Goal: Check status: Check status

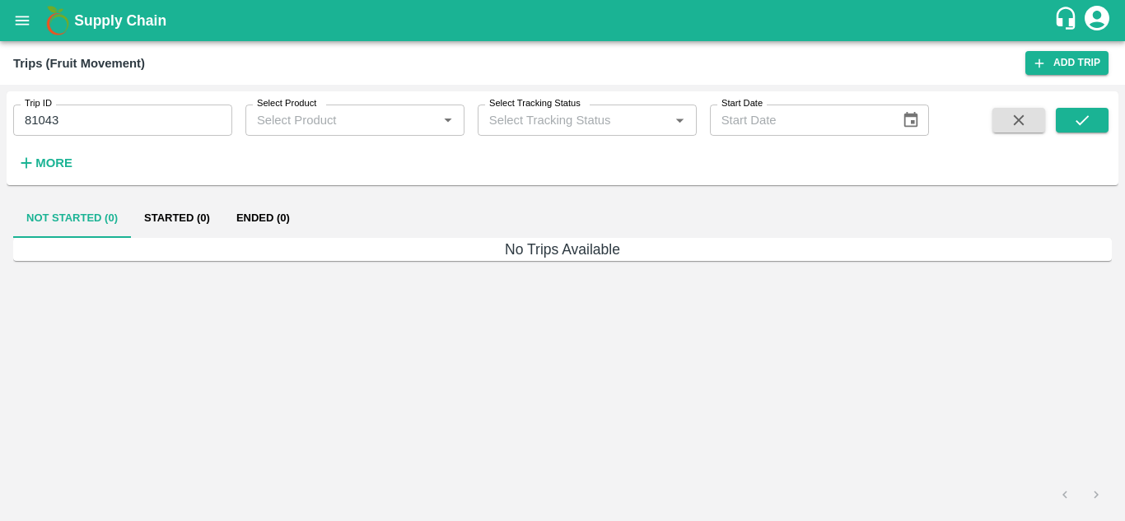
type input "Ongoing"
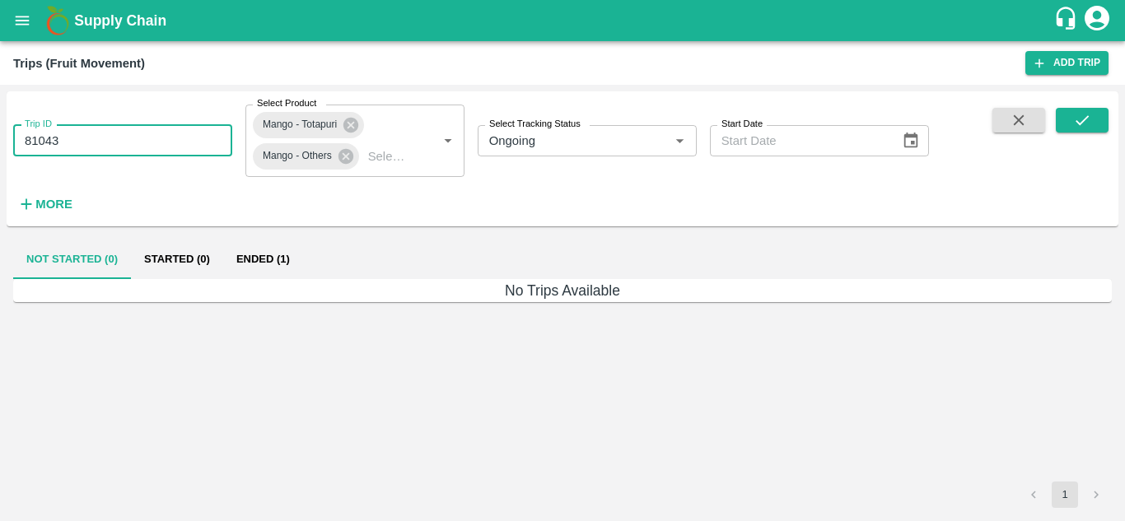
click at [200, 130] on input "81043" at bounding box center [122, 140] width 219 height 31
type input "8"
paste input "text"
type input "86564"
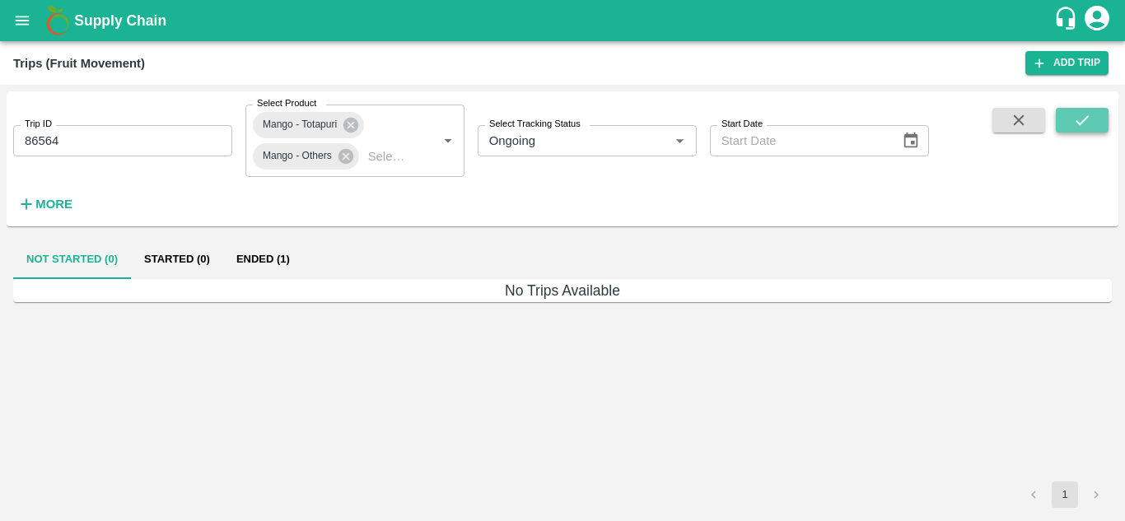
click at [1077, 118] on icon "submit" at bounding box center [1082, 120] width 18 height 18
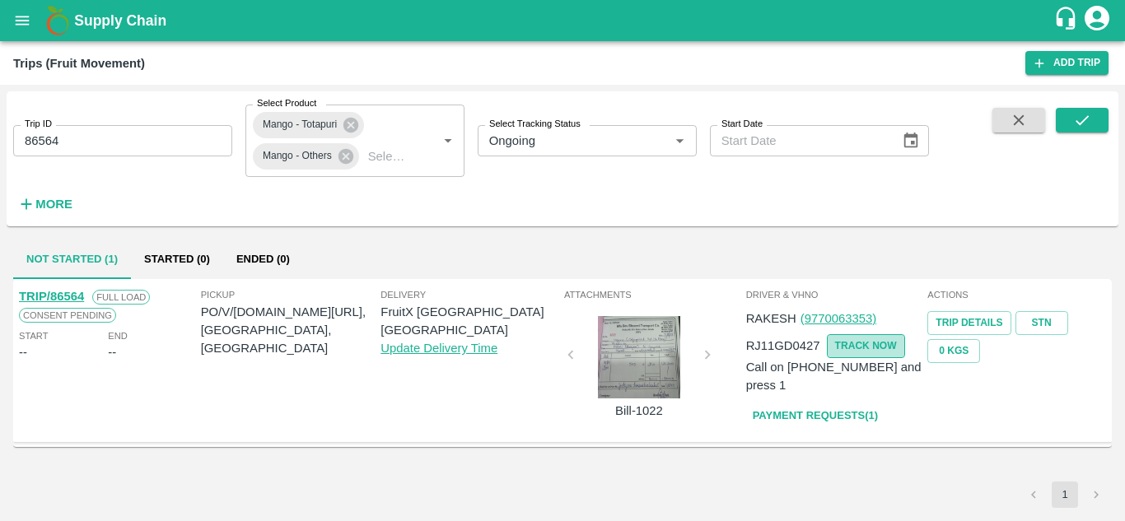
click at [862, 353] on button "TRACK NOW" at bounding box center [866, 346] width 78 height 24
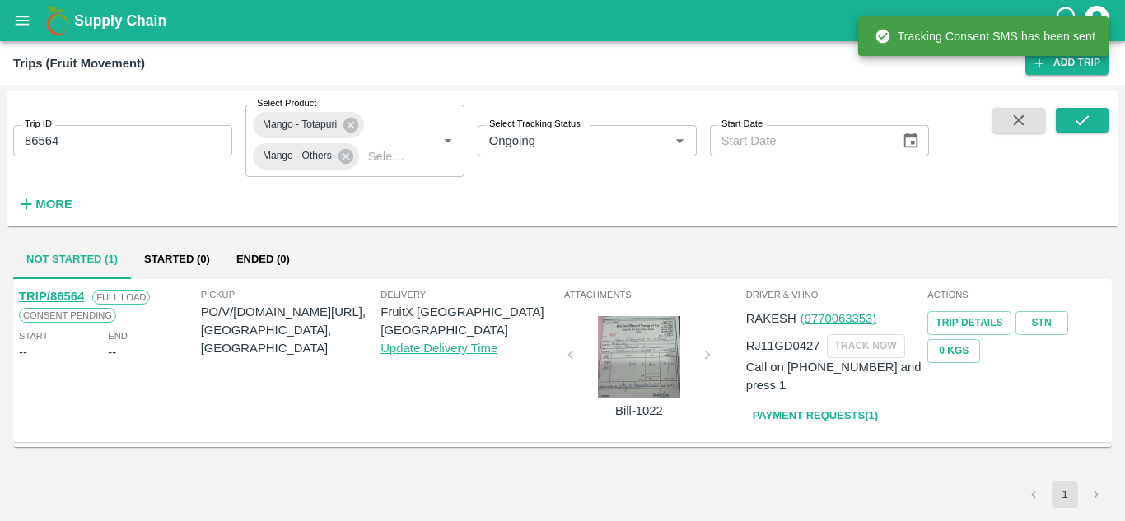
click at [808, 344] on p "RJ11GD0427" at bounding box center [783, 346] width 74 height 18
copy p "RJ11GD0427"
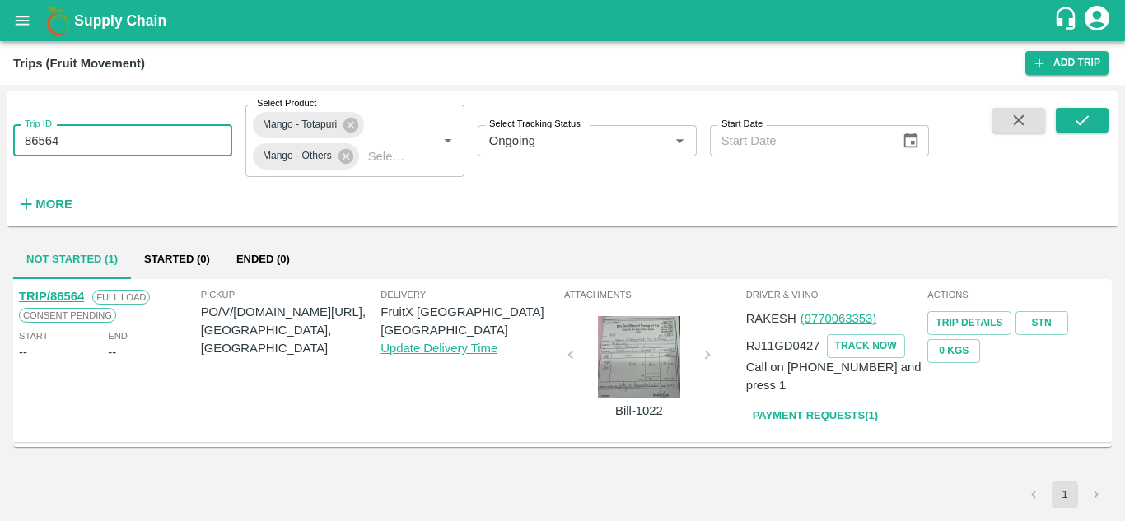
click at [86, 136] on input "86564" at bounding box center [122, 140] width 219 height 31
